Goal: Task Accomplishment & Management: Use online tool/utility

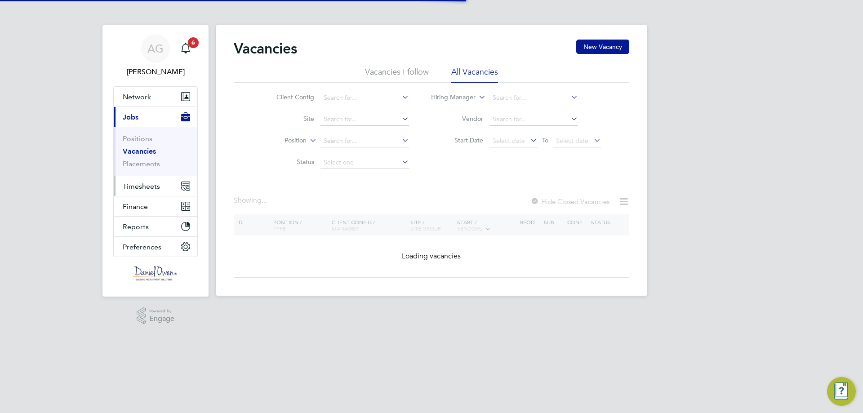
click at [148, 186] on span "Timesheets" at bounding box center [141, 186] width 37 height 9
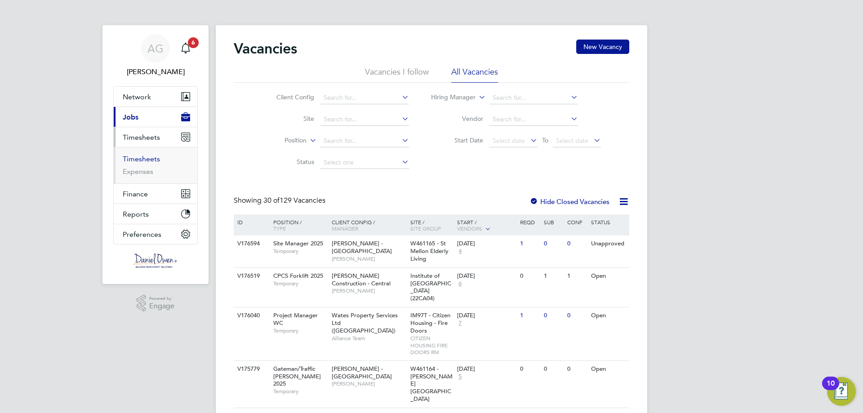
click at [145, 158] on link "Timesheets" at bounding box center [141, 159] width 37 height 9
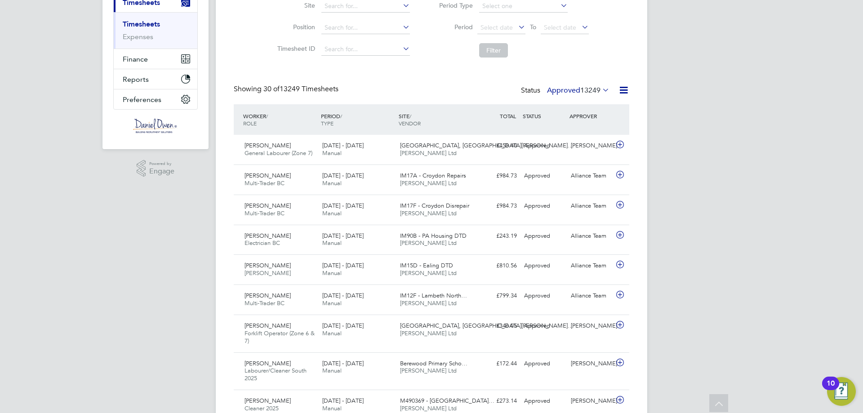
scroll to position [127, 0]
